Goal: Register for event/course

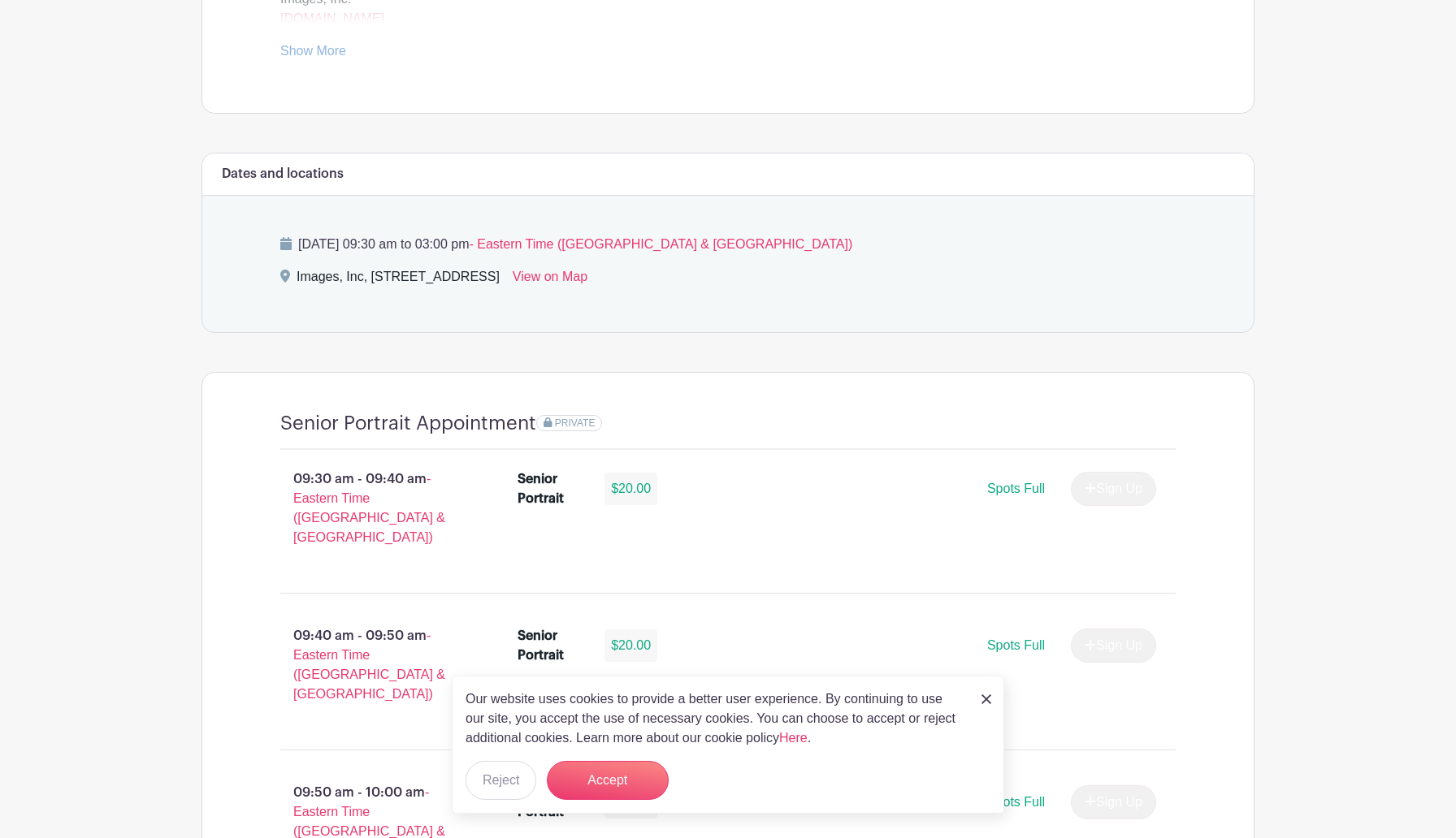
scroll to position [1112, 0]
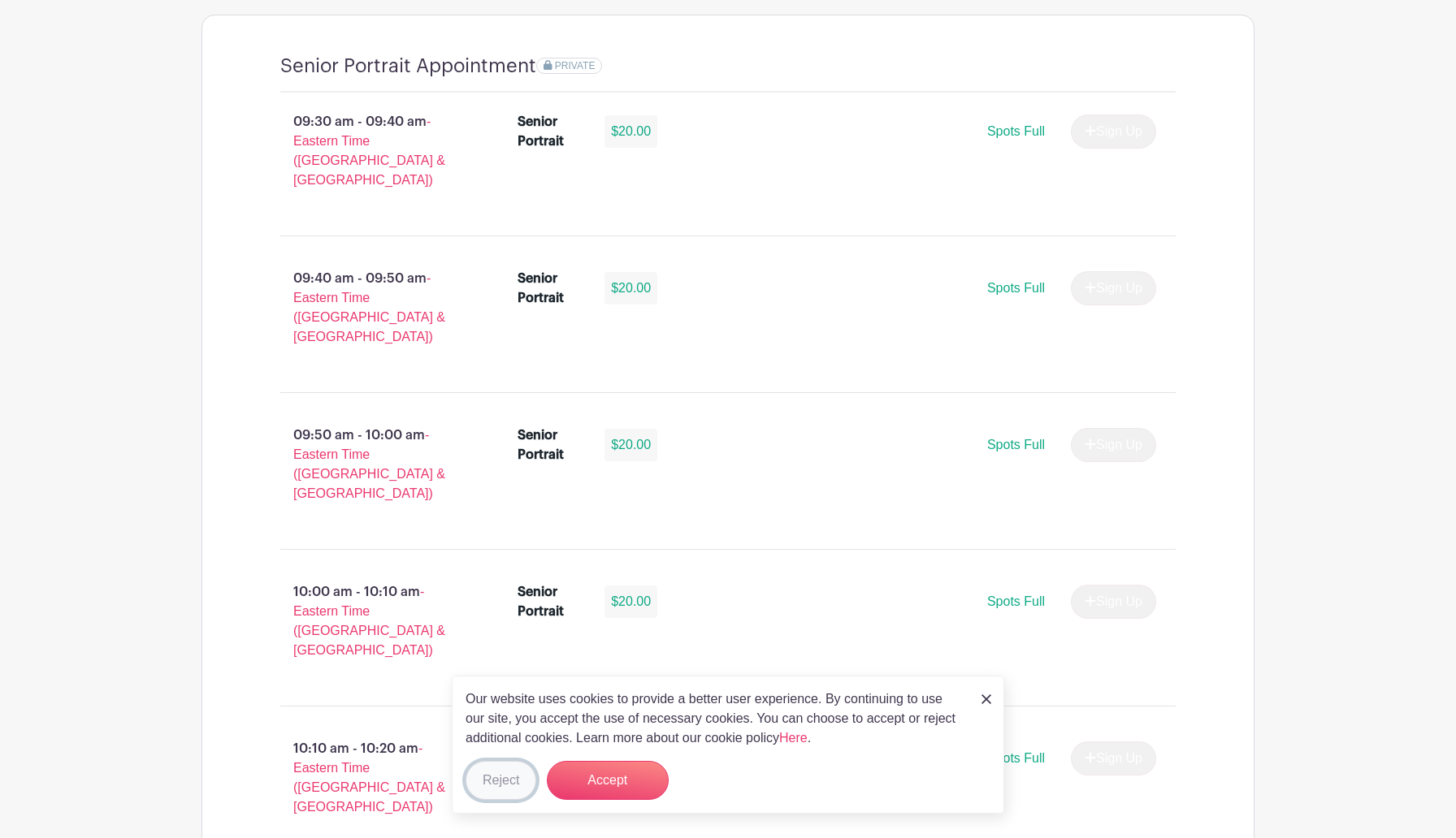
click at [530, 774] on button "Reject" at bounding box center [501, 780] width 71 height 39
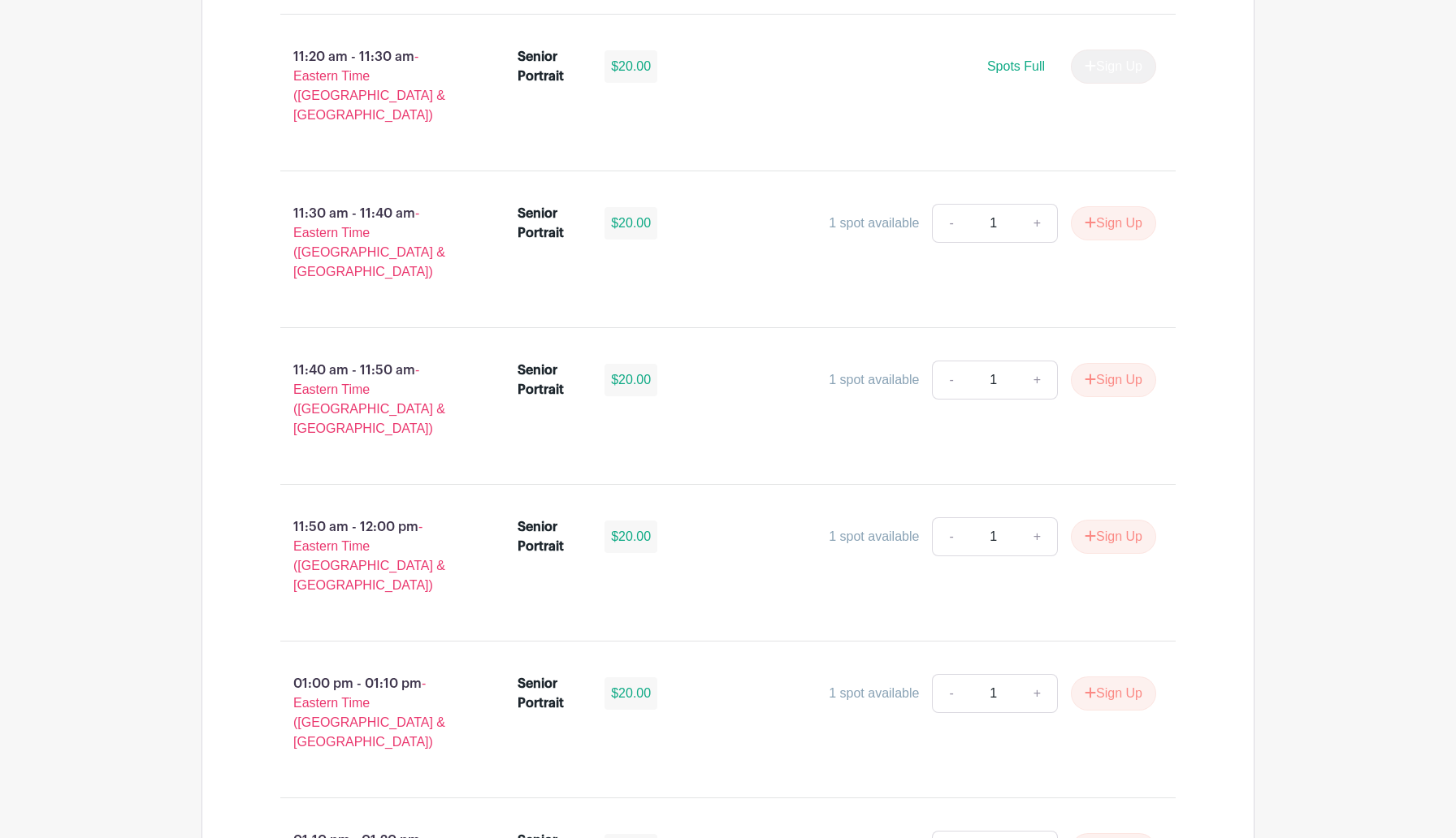
scroll to position [2903, 0]
click at [1107, 675] on button "Sign Up" at bounding box center [1114, 693] width 85 height 35
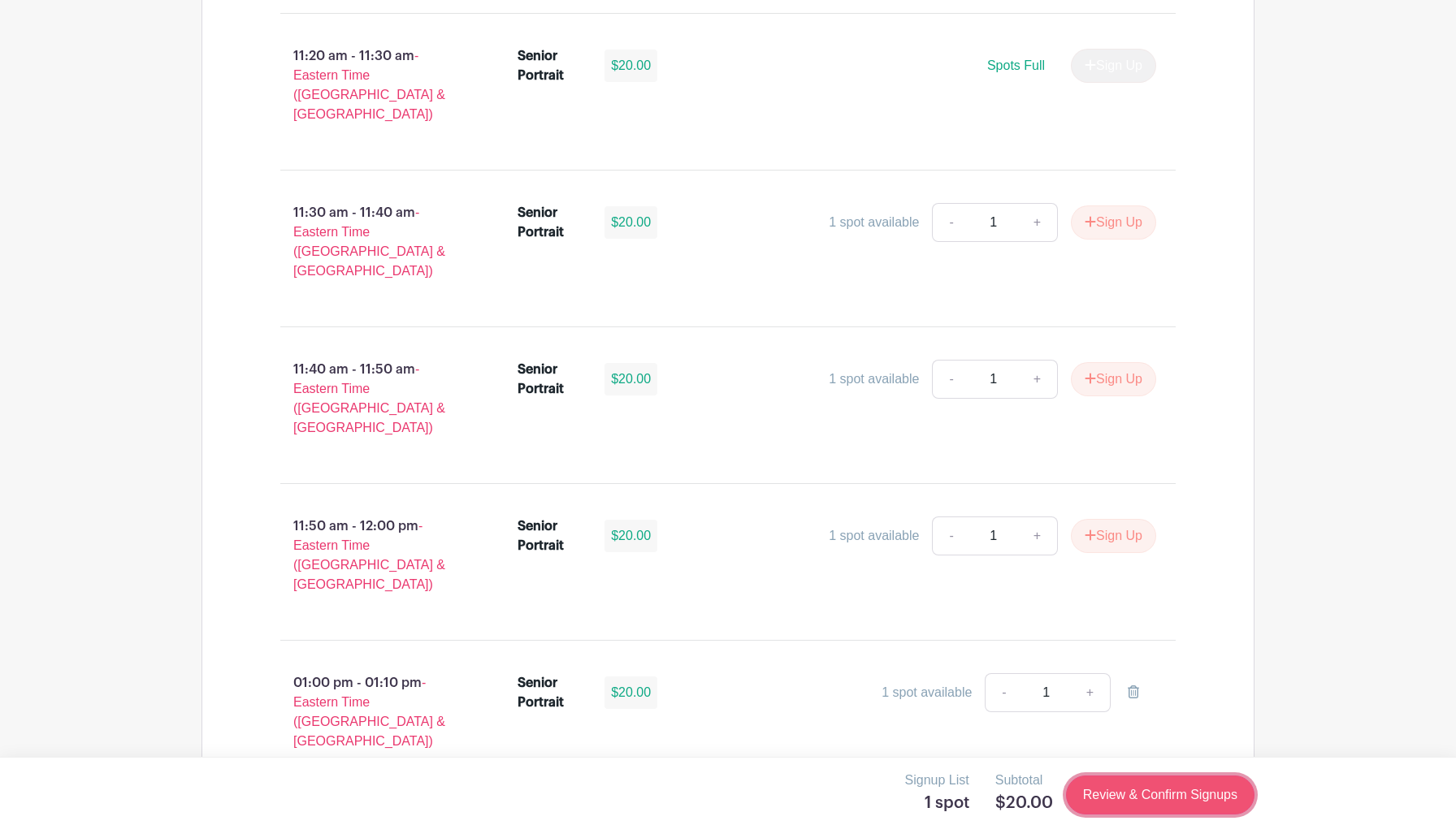
click at [1126, 791] on link "Review & Confirm Signups" at bounding box center [1161, 794] width 189 height 39
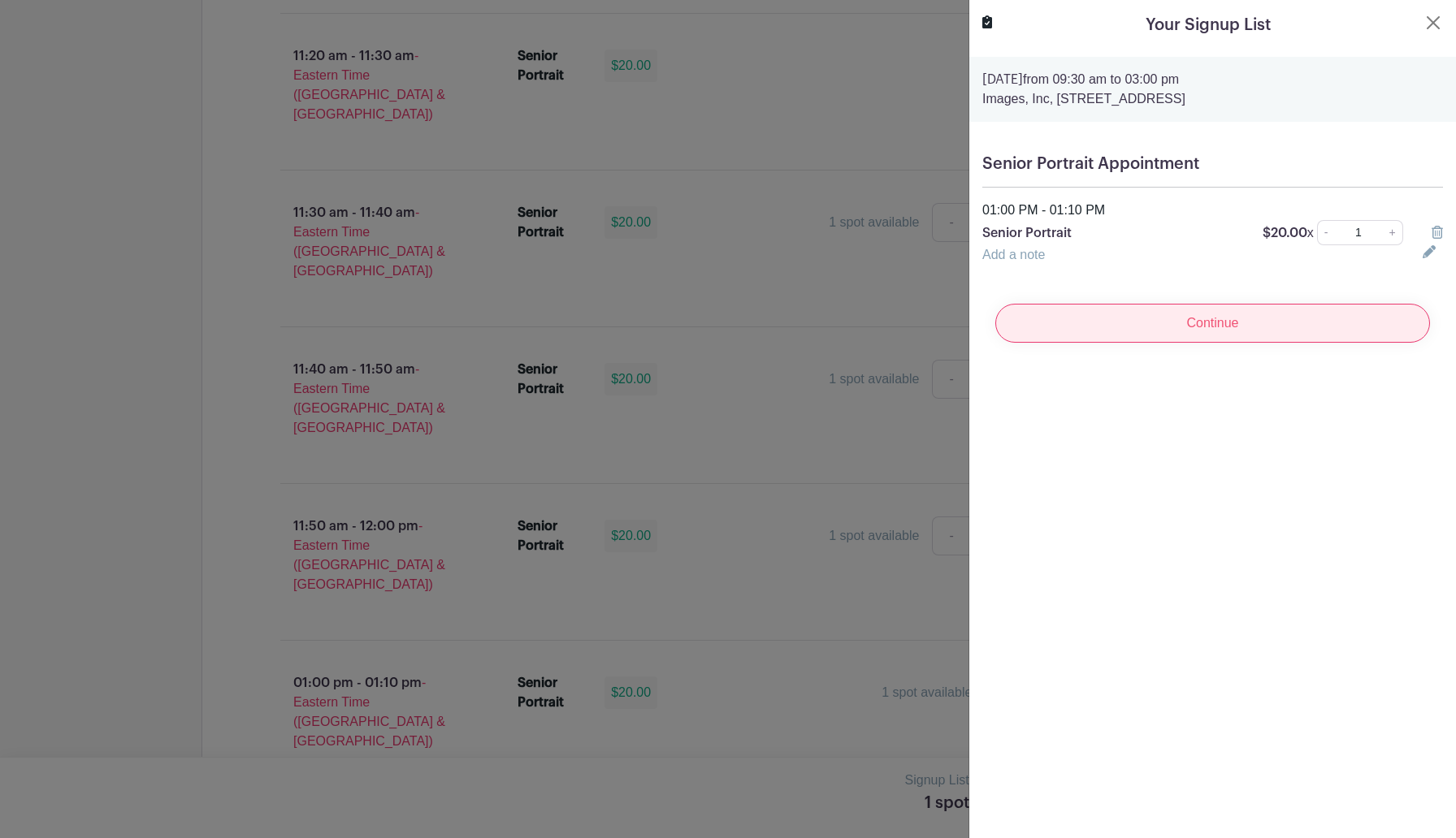
click at [1235, 328] on input "Continue" at bounding box center [1213, 323] width 435 height 39
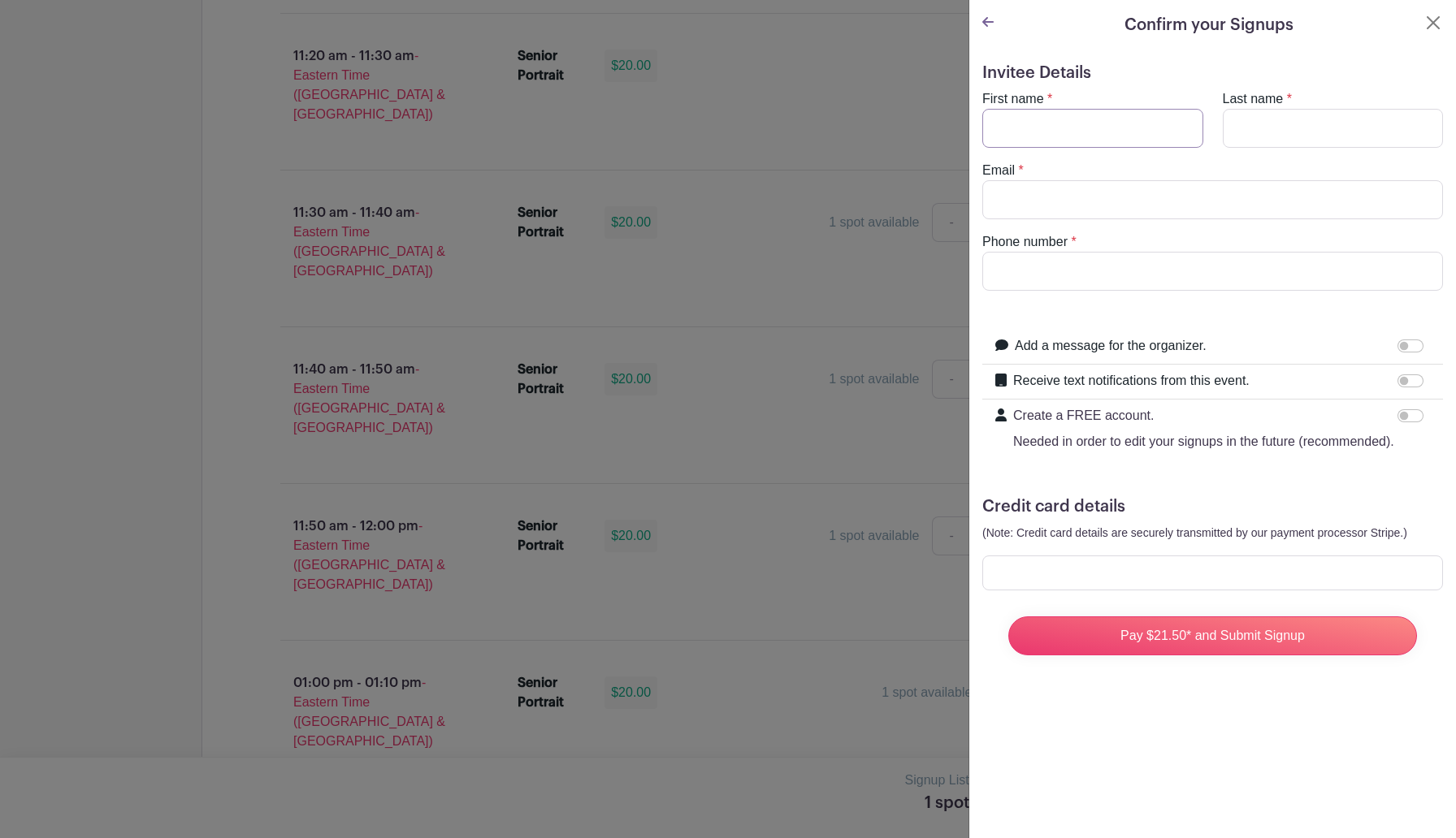
click at [1175, 135] on input "First name" at bounding box center [1093, 128] width 221 height 39
type input "[PERSON_NAME]"
click at [1363, 137] on input "Last name" at bounding box center [1333, 128] width 221 height 39
type input "A"
type input "[PERSON_NAME]"
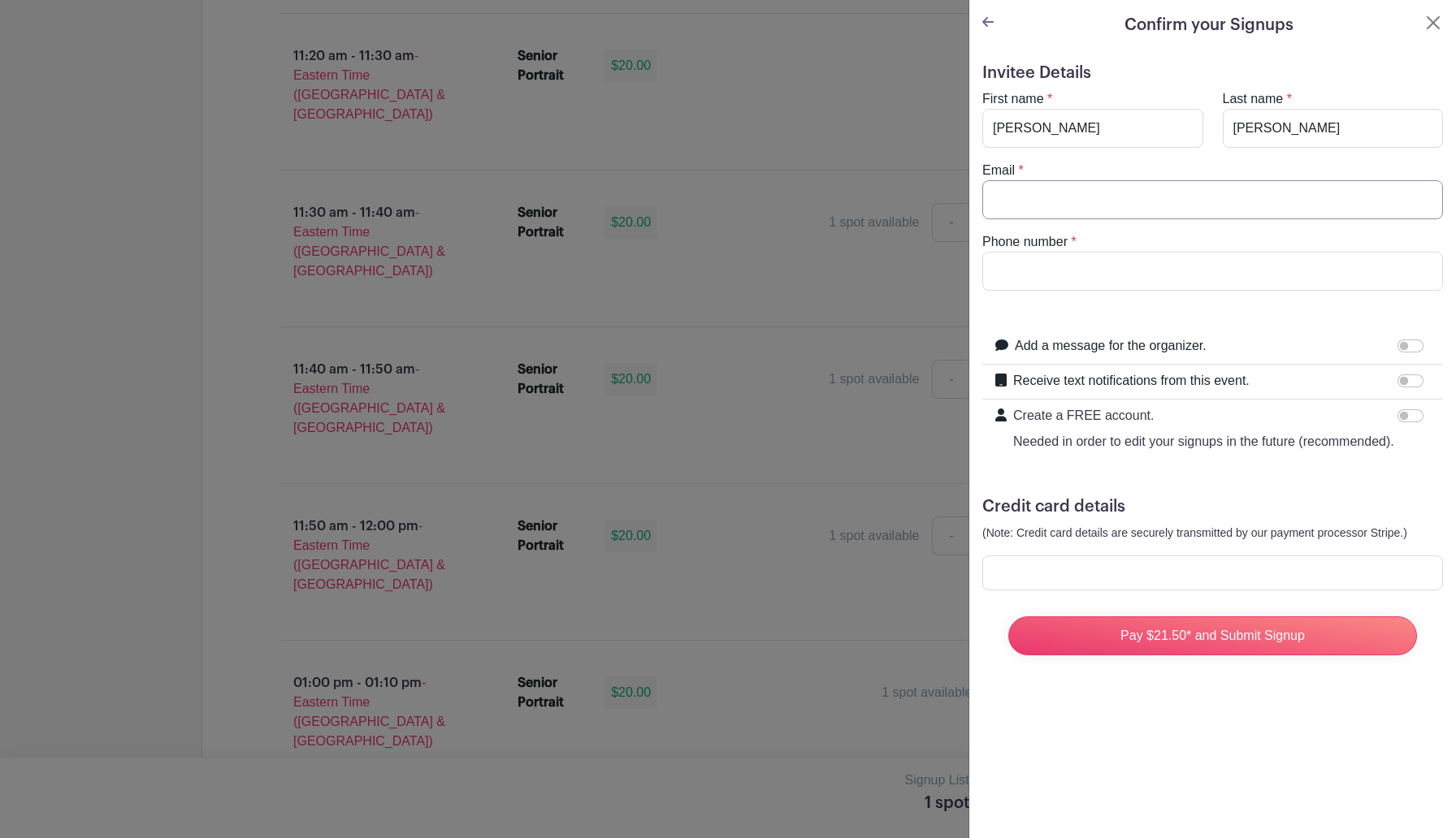
click at [1176, 204] on input "Email" at bounding box center [1213, 200] width 461 height 39
type input "[EMAIL_ADDRESS][DOMAIN_NAME]"
click at [1146, 265] on input "Phone number" at bounding box center [1213, 271] width 461 height 39
type input "8642757047"
click at [1112, 121] on input "[PERSON_NAME]" at bounding box center [1093, 128] width 221 height 39
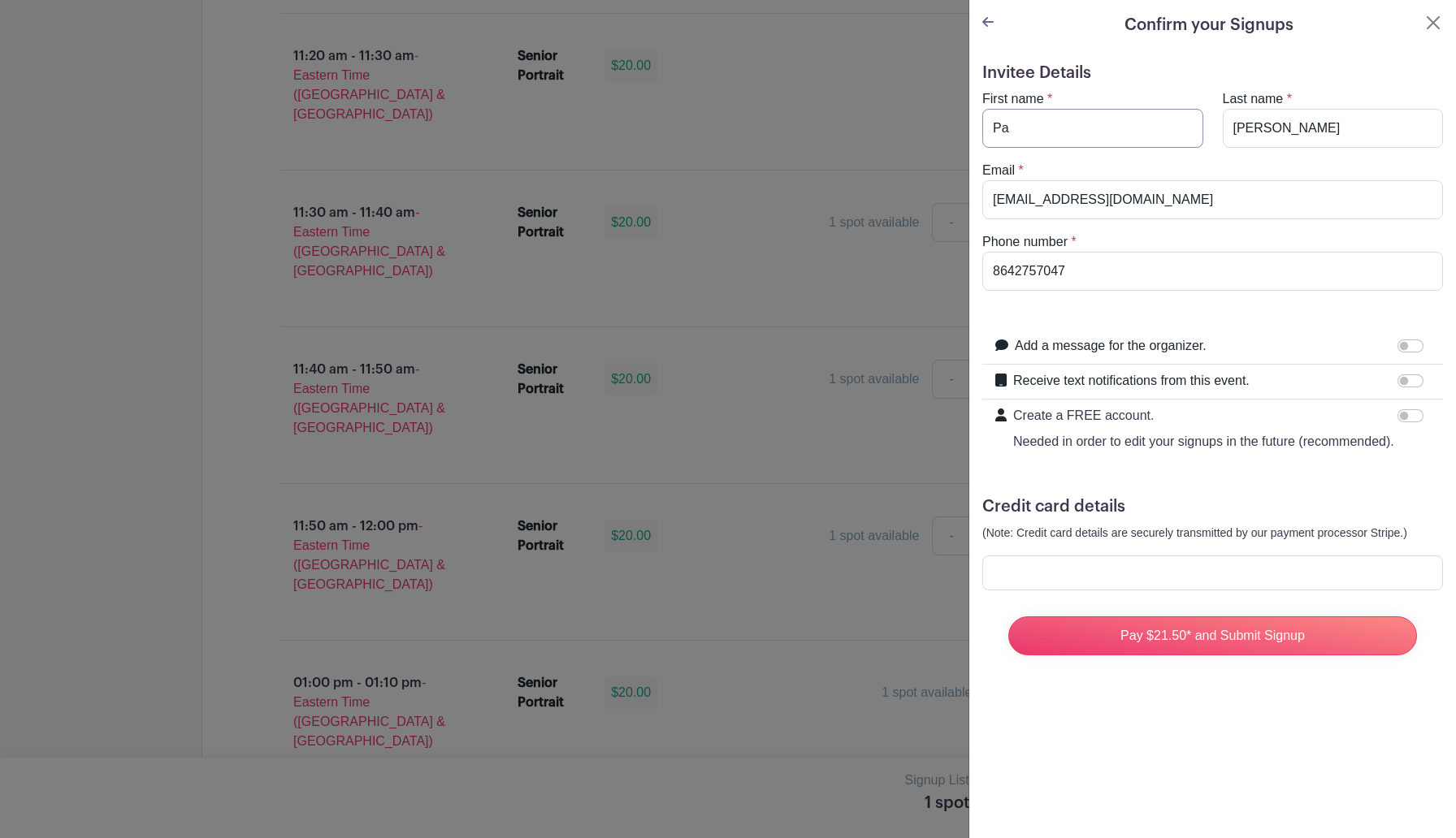
type input "P"
type input "Jordan"
click at [1295, 134] on input "[PERSON_NAME]" at bounding box center [1333, 128] width 221 height 39
type input "S"
type input "[PERSON_NAME]"
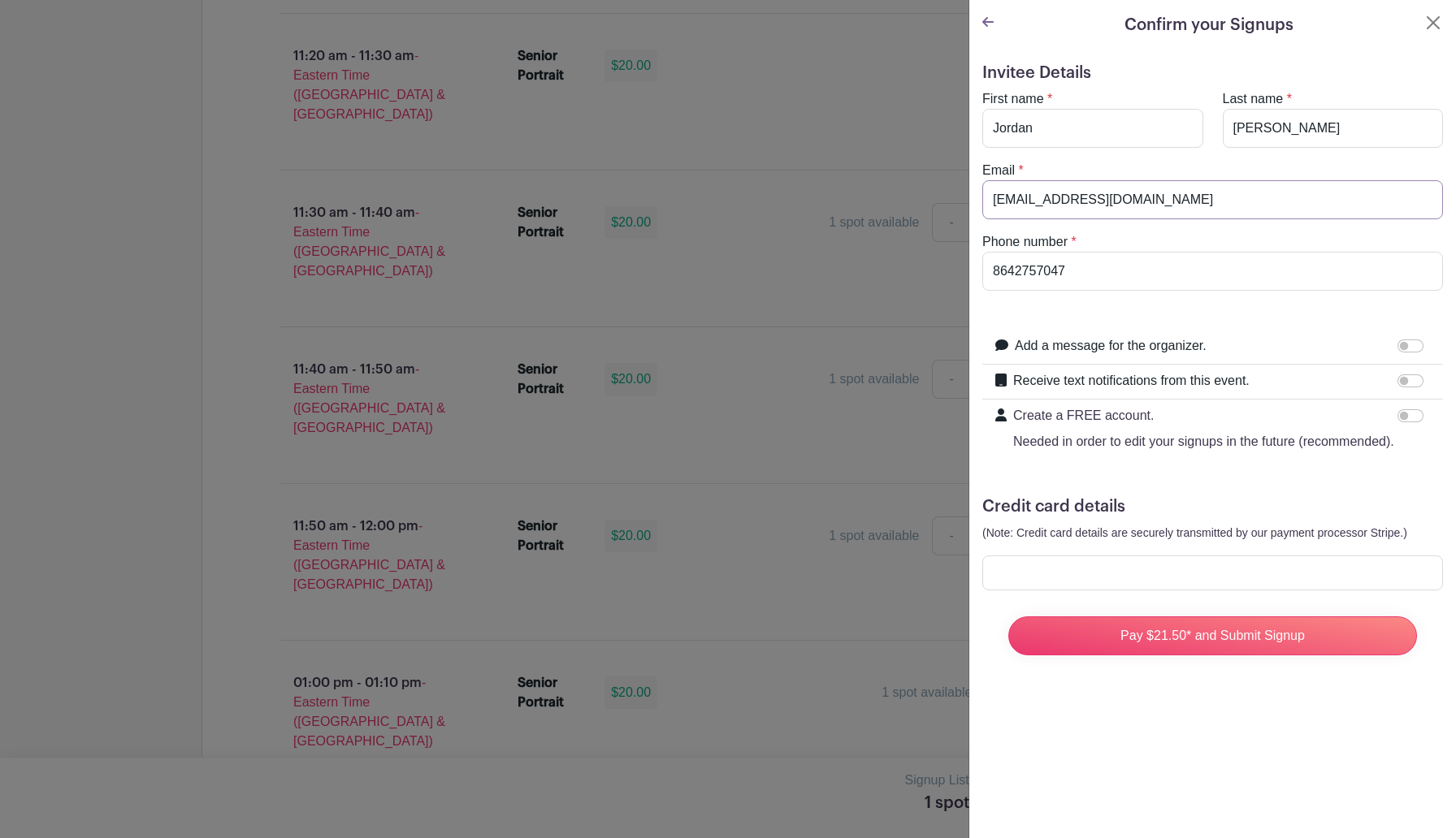
click at [1238, 194] on input "[EMAIL_ADDRESS][DOMAIN_NAME]" at bounding box center [1213, 200] width 461 height 39
type input "p"
click at [1183, 274] on input "8642757047" at bounding box center [1213, 271] width 461 height 39
type input "8"
type input "8647758766"
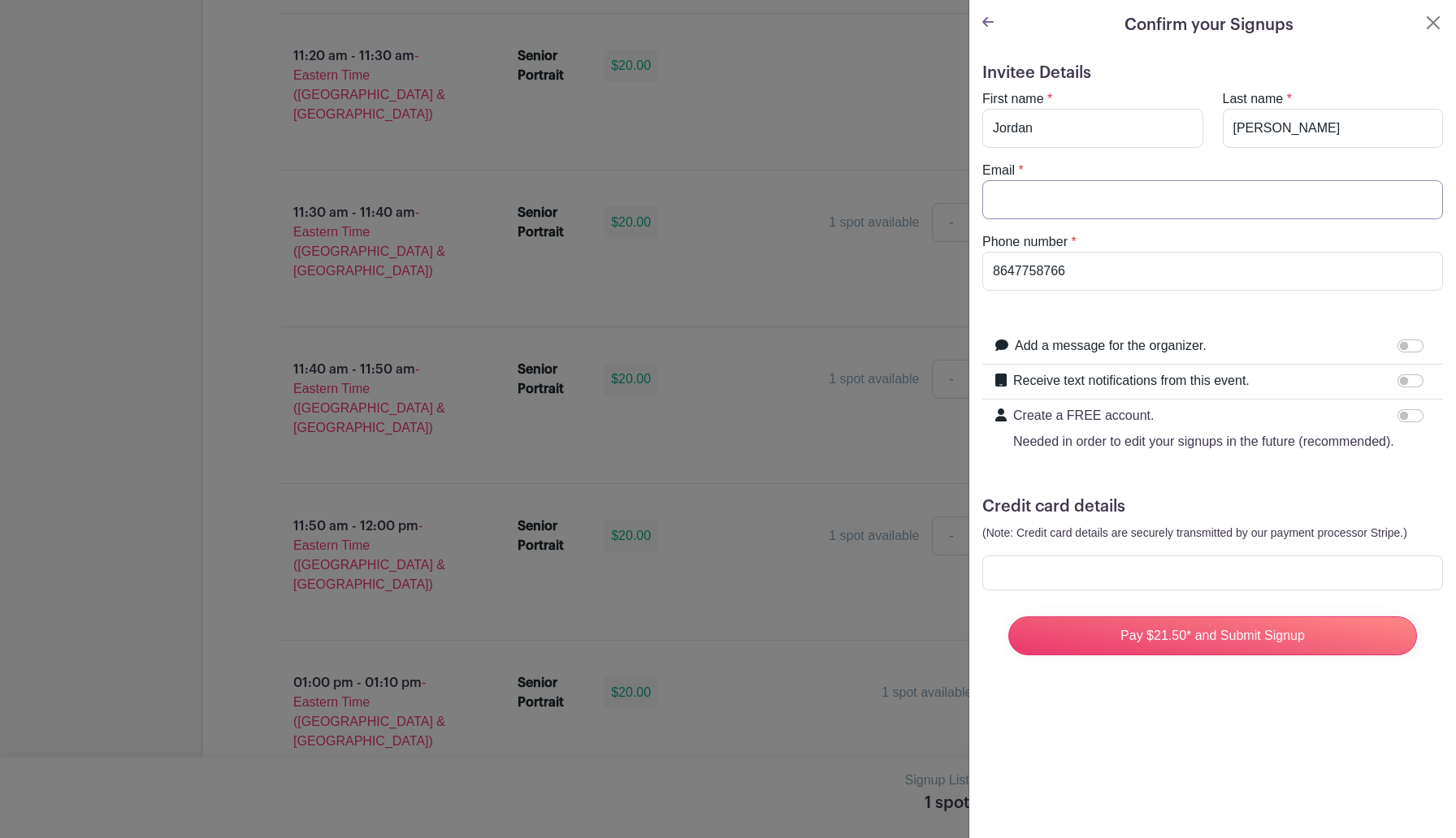
click at [1246, 208] on input "Email" at bounding box center [1213, 200] width 461 height 39
type input "j"
type input "[EMAIL_ADDRESS][DOMAIN_NAME]"
click at [1116, 565] on div at bounding box center [1213, 573] width 461 height 35
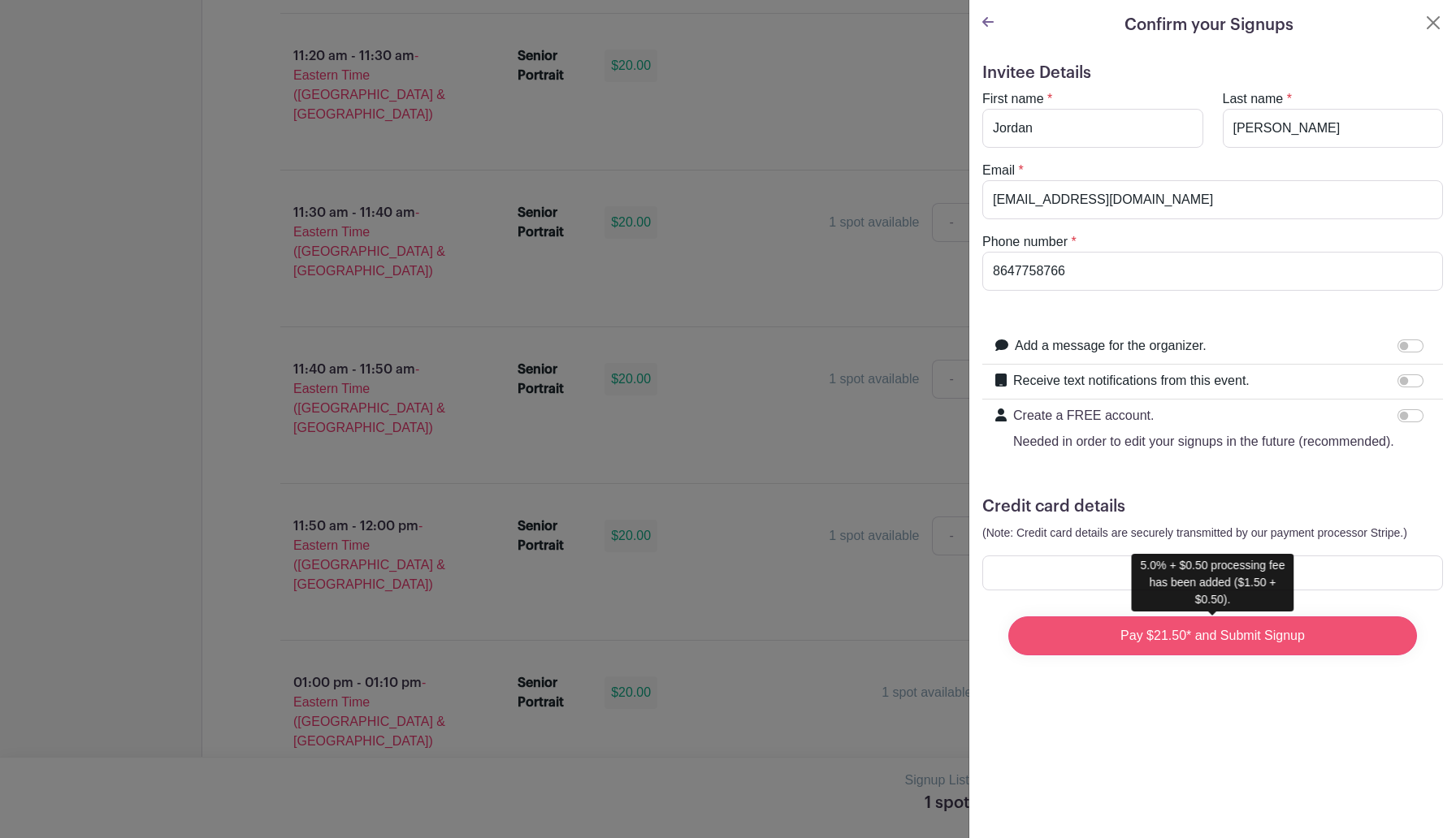
click at [1073, 652] on input "Pay $21.50* and Submit Signup" at bounding box center [1213, 636] width 409 height 39
